Goal: Communication & Community: Ask a question

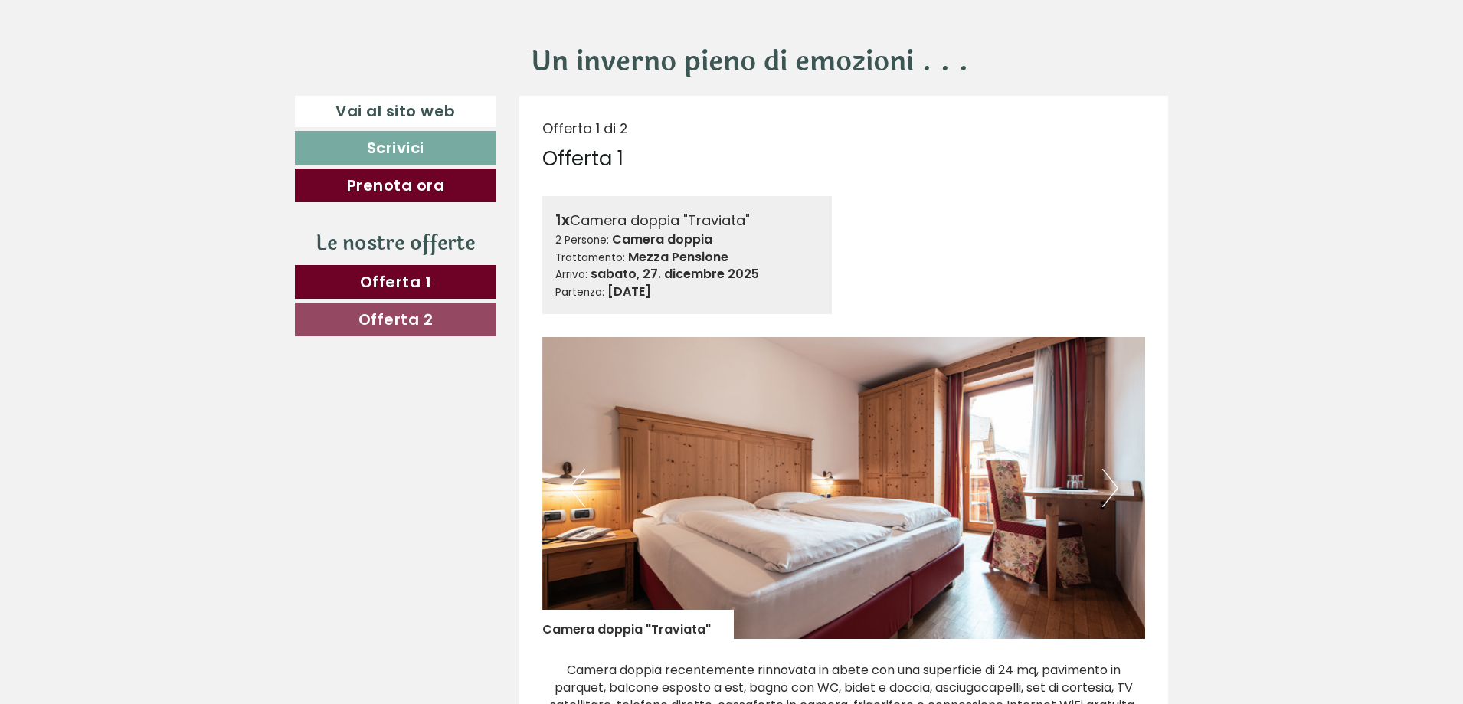
scroll to position [613, 0]
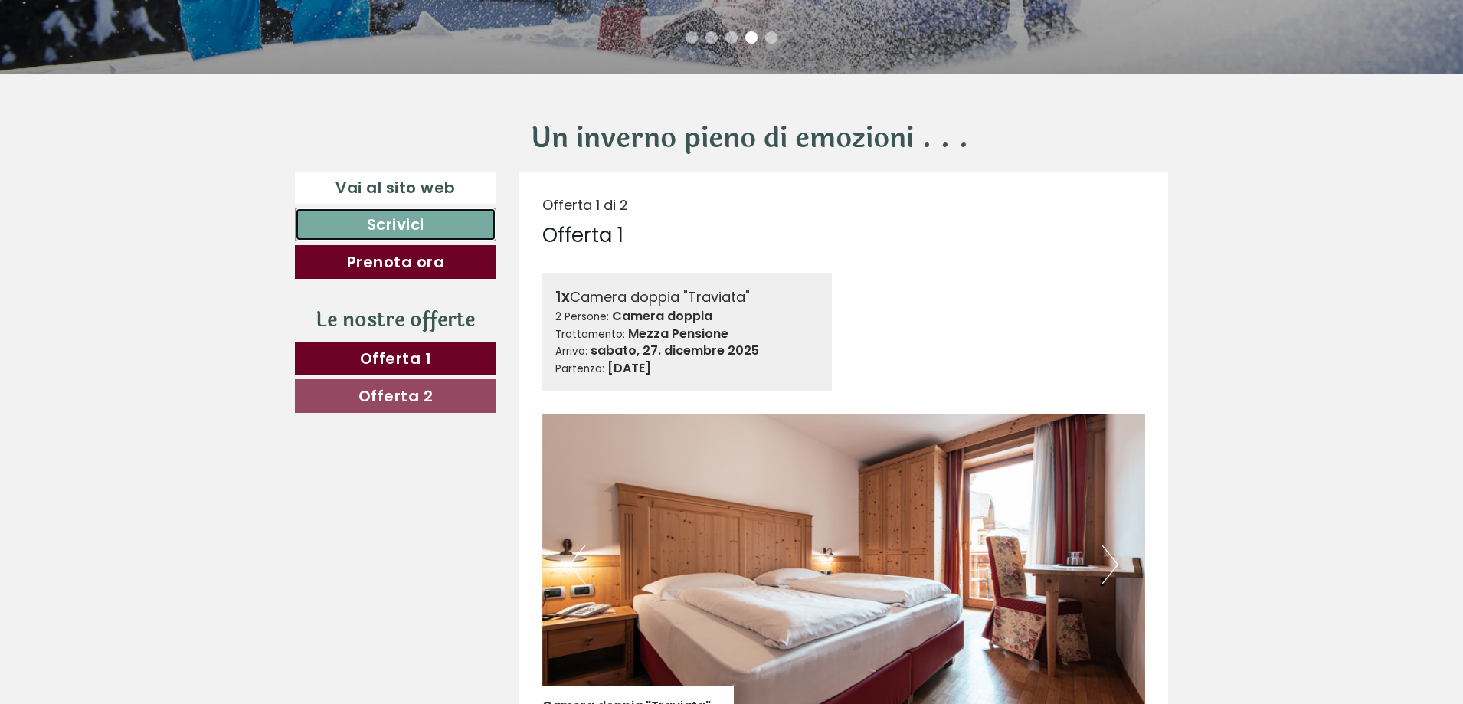
click at [411, 218] on link "Scrivici" at bounding box center [395, 225] width 201 height 34
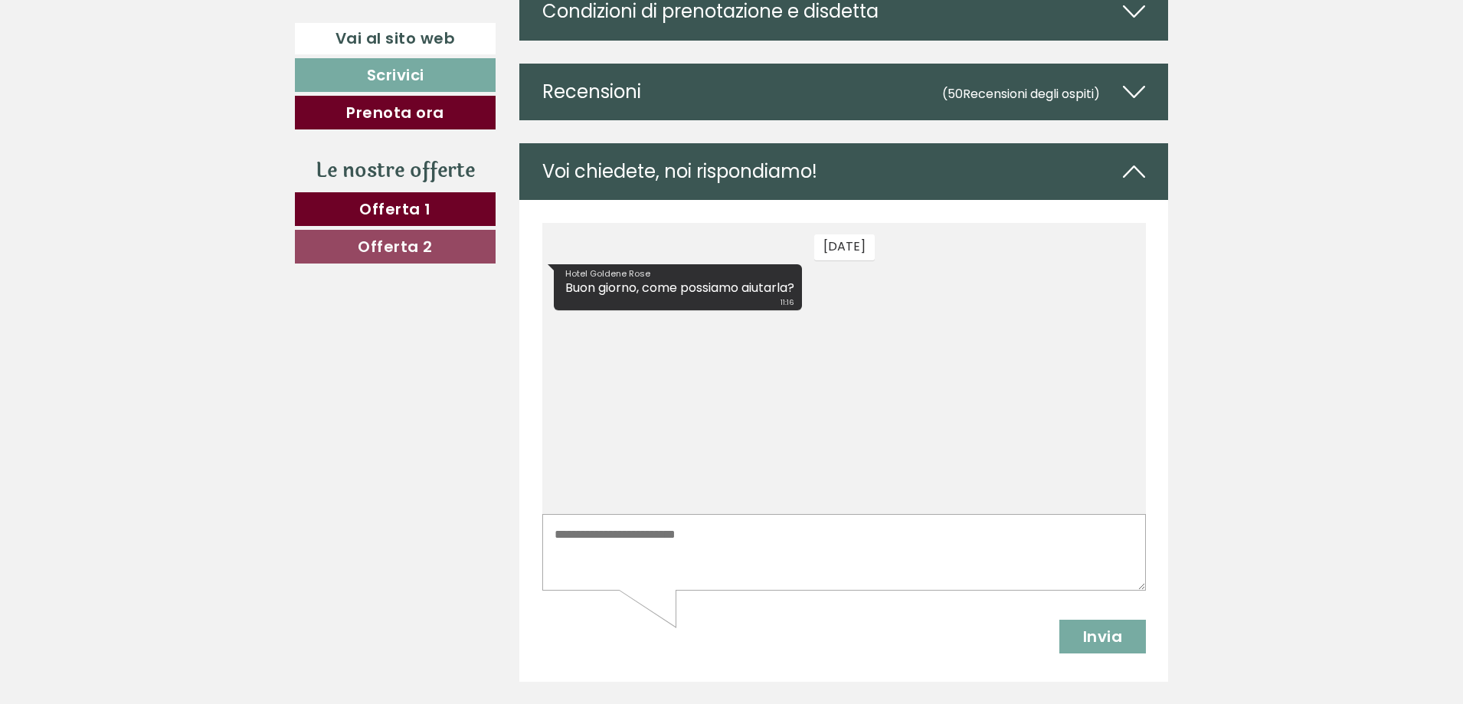
scroll to position [7561, 0]
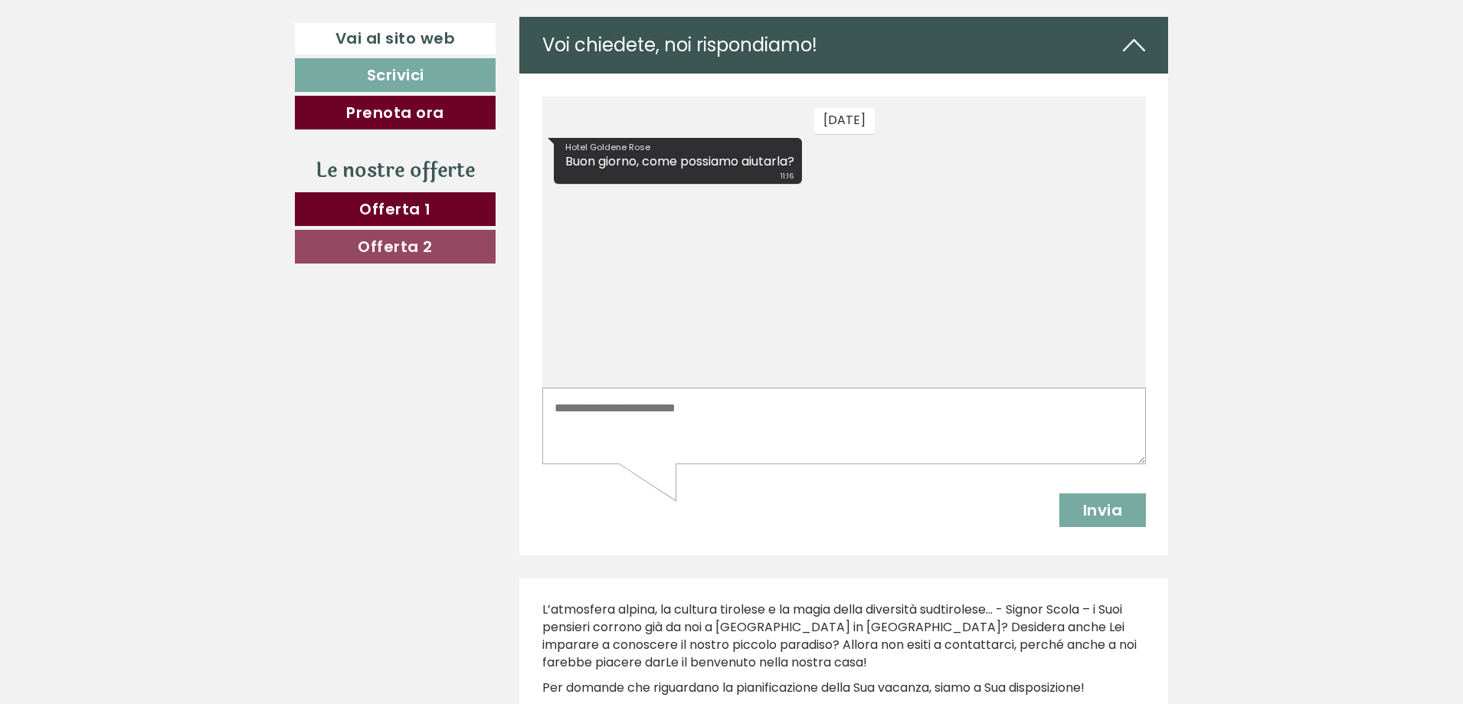
click at [699, 263] on div "sabato Hotel Goldene Rose Buon giorno, come possiamo aiutarla? 11:16" at bounding box center [844, 242] width 604 height 291
click at [735, 408] on textarea at bounding box center [844, 426] width 604 height 77
type textarea "**********"
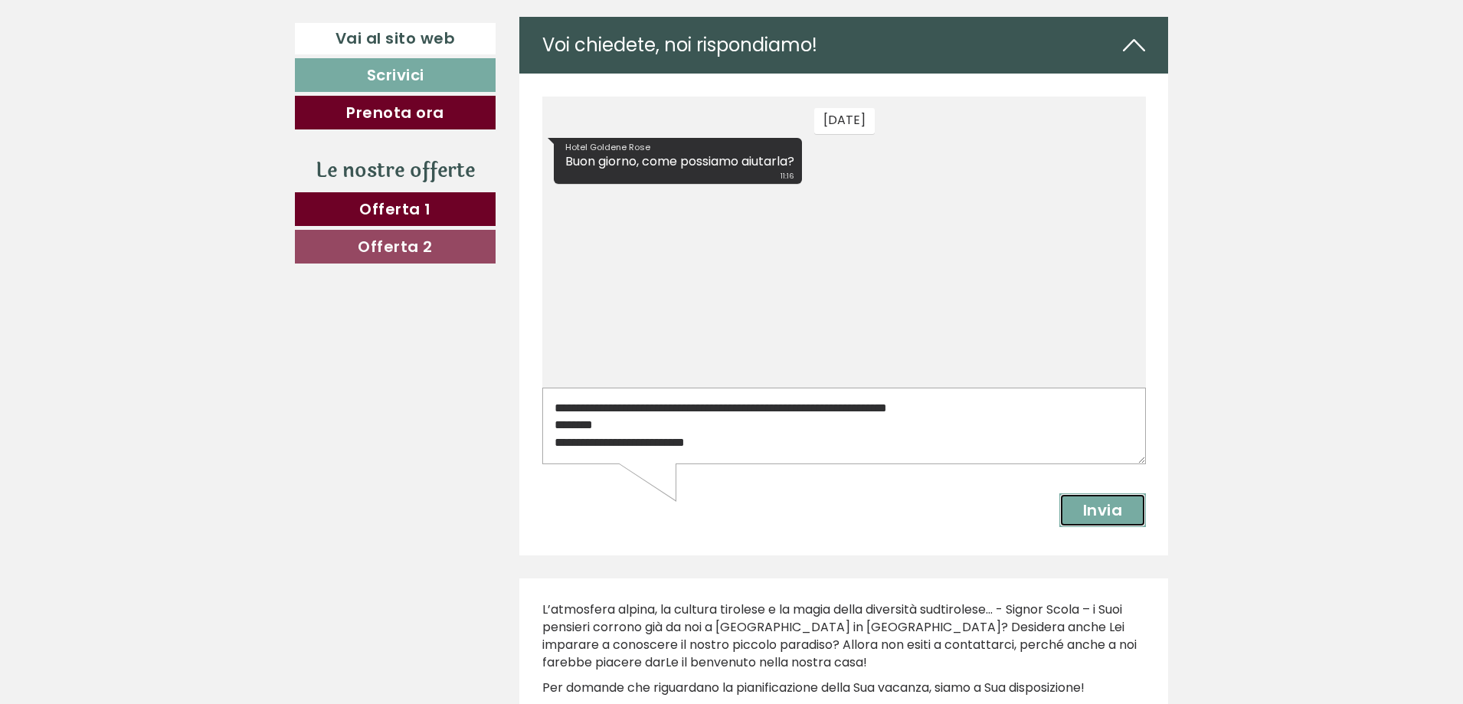
click at [1095, 511] on button "Invia" at bounding box center [1102, 510] width 87 height 34
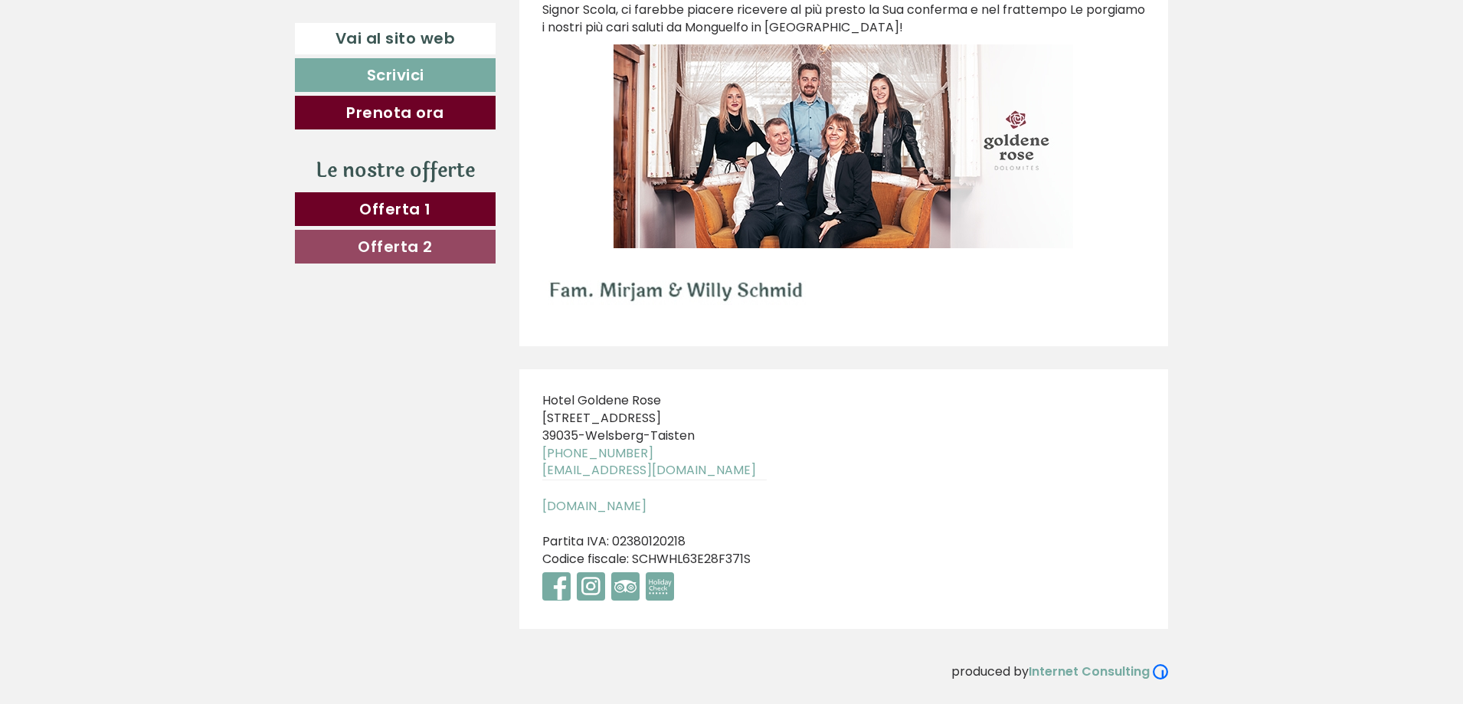
scroll to position [8284, 0]
drag, startPoint x: 543, startPoint y: 397, endPoint x: 689, endPoint y: 460, distance: 158.5
click at [689, 460] on div "Hotel Goldene Rose Pustertaler Straße 5 39035 - Welsberg-Taisten +39 0474 94411…" at bounding box center [654, 499] width 270 height 260
copy div "Hotel Goldene Rose Pustertaler Straße 5 39035 - Welsberg-Taisten +39 0474 944113"
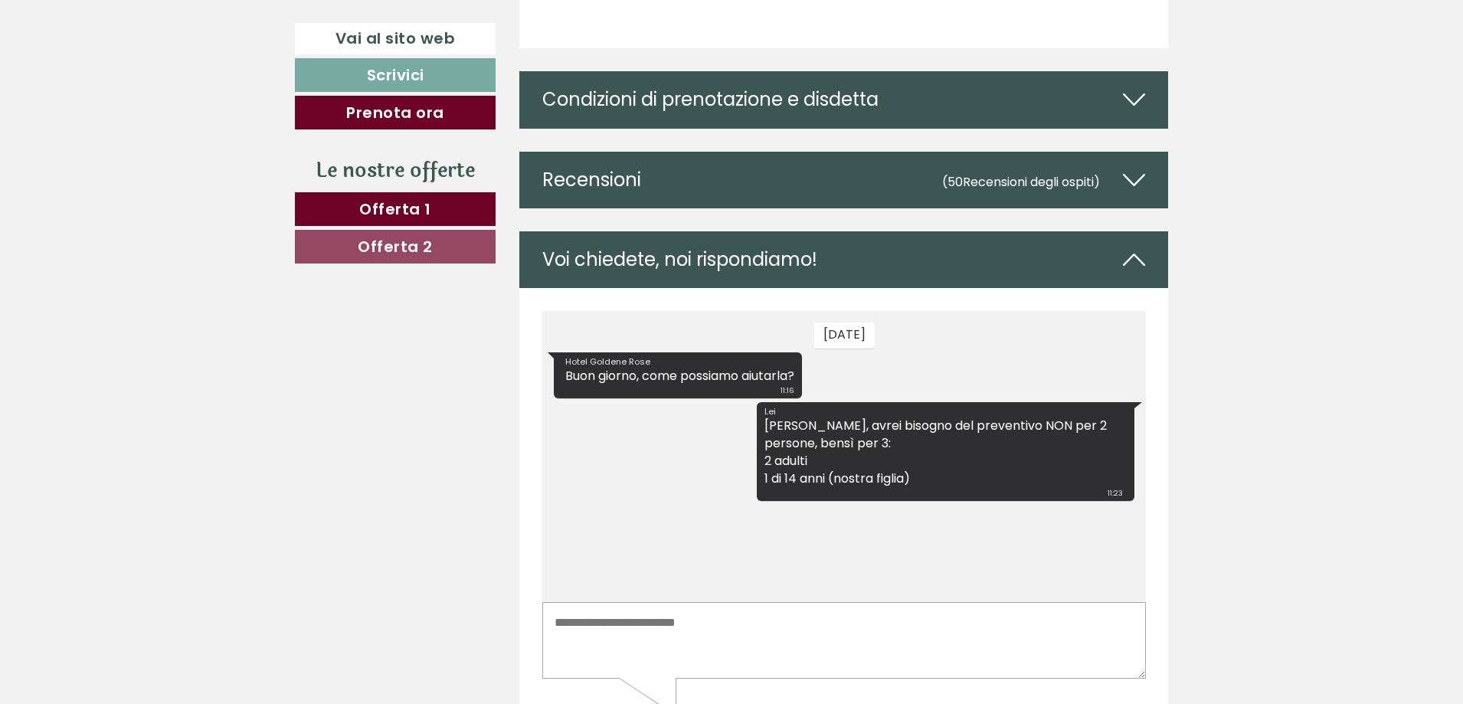
scroll to position [7365, 0]
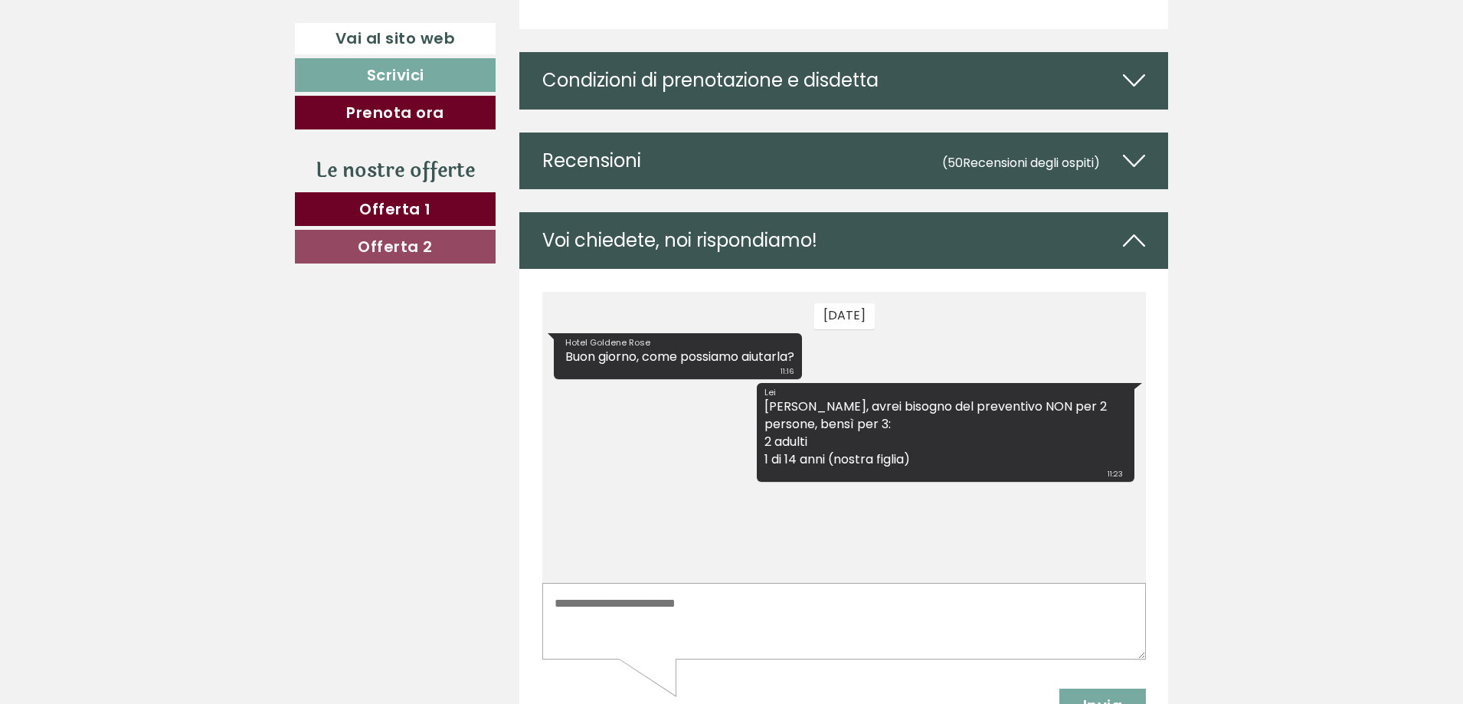
click at [708, 257] on div "Voi chiedete, noi rispondiamo!" at bounding box center [844, 240] width 650 height 57
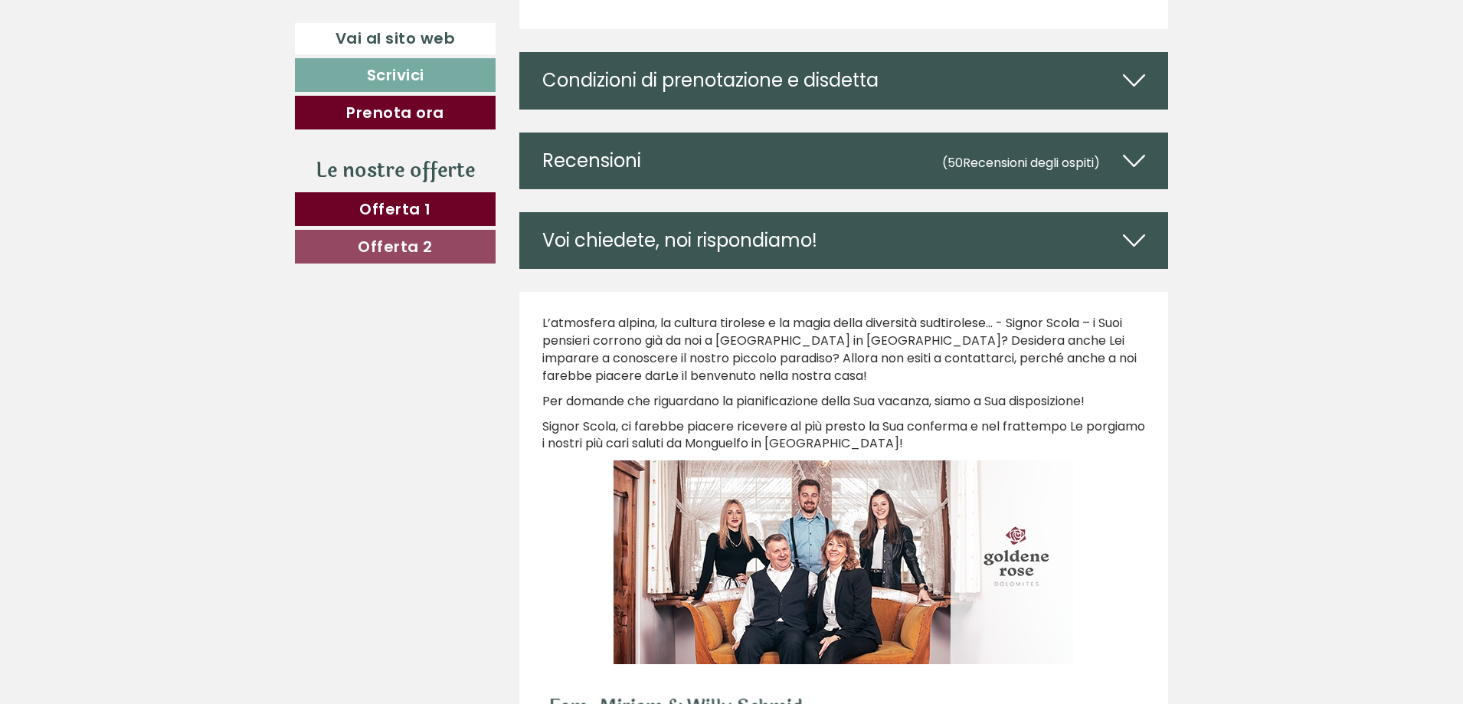
click at [708, 257] on div "Voi chiedete, noi rispondiamo!" at bounding box center [844, 240] width 650 height 57
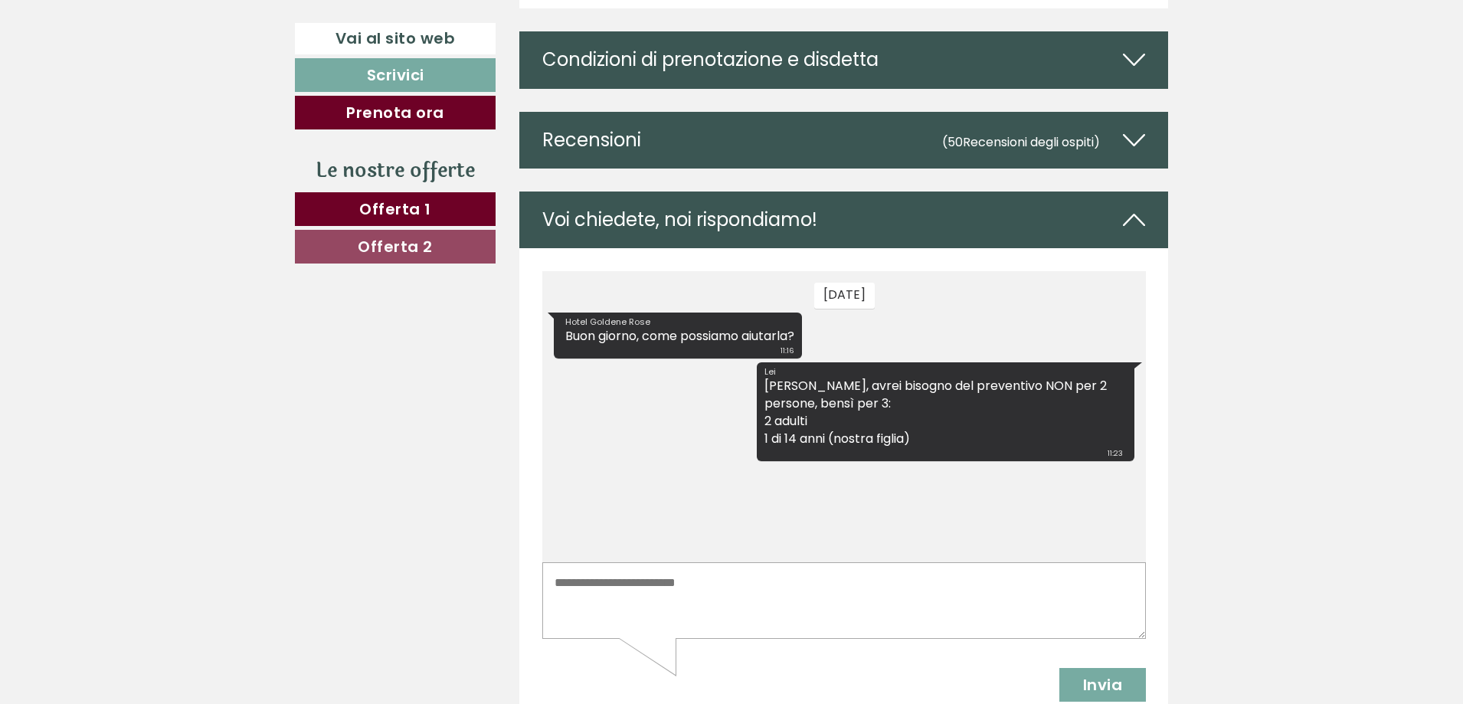
scroll to position [6906, 0]
